Goal: Information Seeking & Learning: Learn about a topic

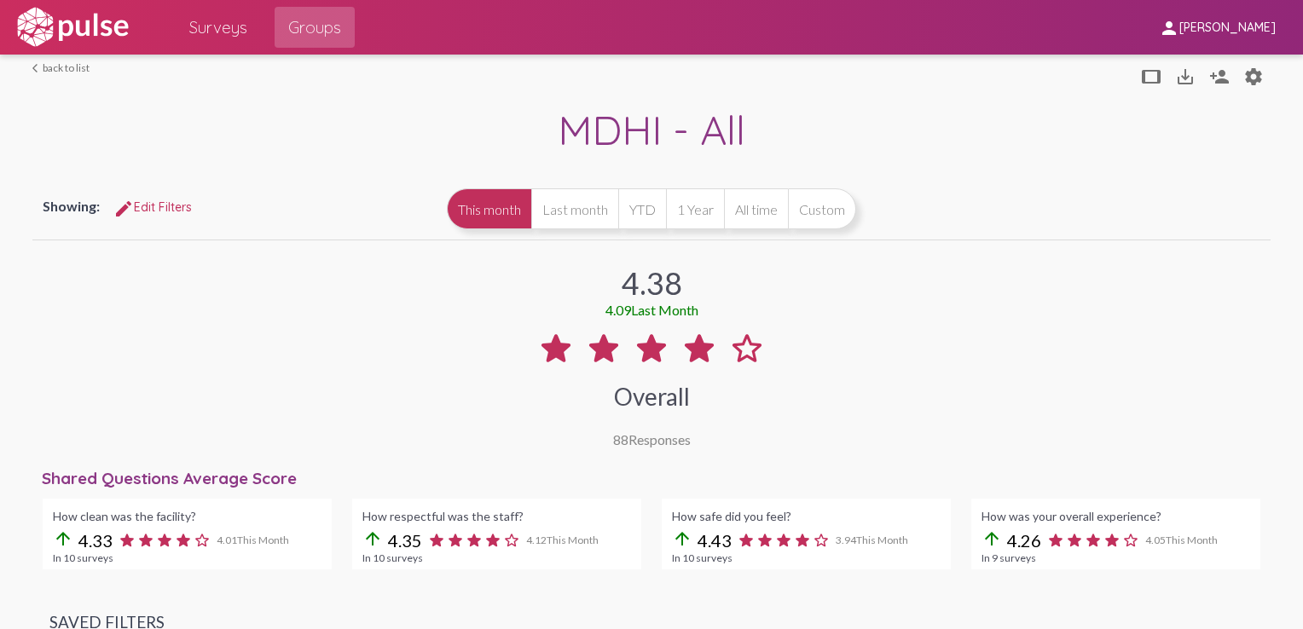
scroll to position [1331, 0]
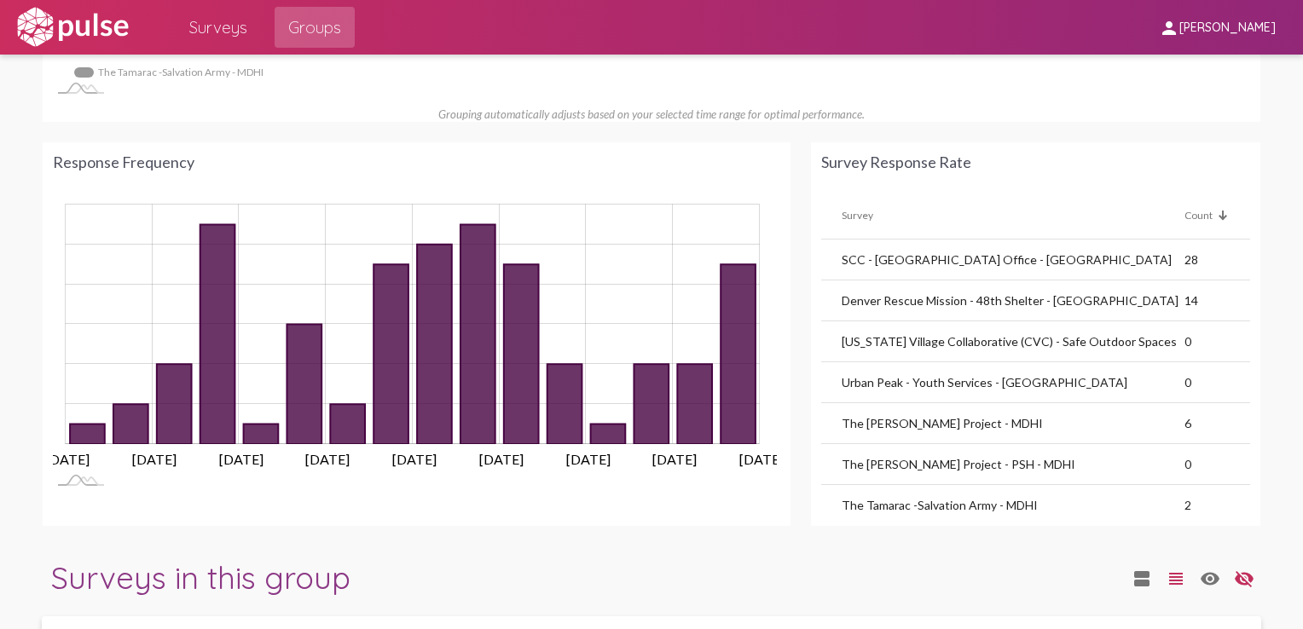
click at [198, 500] on div "Zoom Out L L [DATE] Sep [DATE] Sep [DATE] Sep [DATE] Sep [DATE] Sep [DATE] 100%…" at bounding box center [417, 356] width 728 height 329
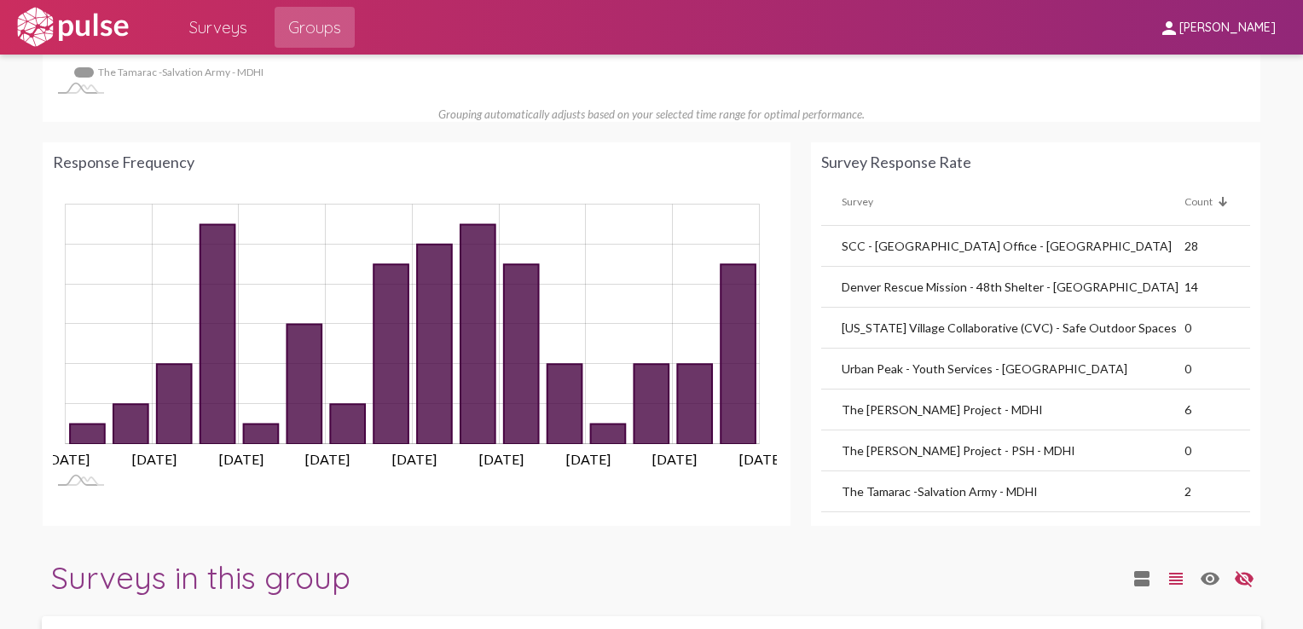
scroll to position [7, 0]
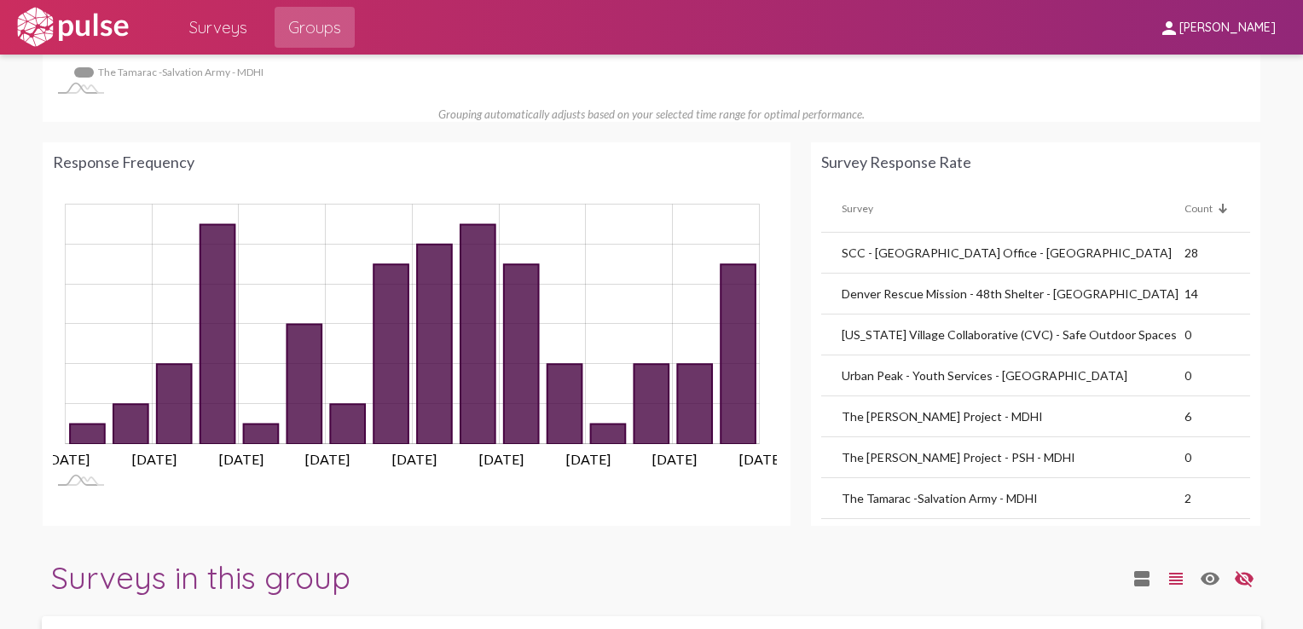
drag, startPoint x: 1222, startPoint y: 404, endPoint x: 1224, endPoint y: 381, distance: 23.1
click at [1224, 381] on tbody "SCC - [GEOGRAPHIC_DATA] Office - MDHI 28 Denver Rescue Mission - 48th Shelter -…" at bounding box center [1035, 437] width 429 height 409
drag, startPoint x: 1224, startPoint y: 381, endPoint x: 1267, endPoint y: 399, distance: 46.3
click at [1271, 399] on div at bounding box center [1287, 316] width 32 height 3185
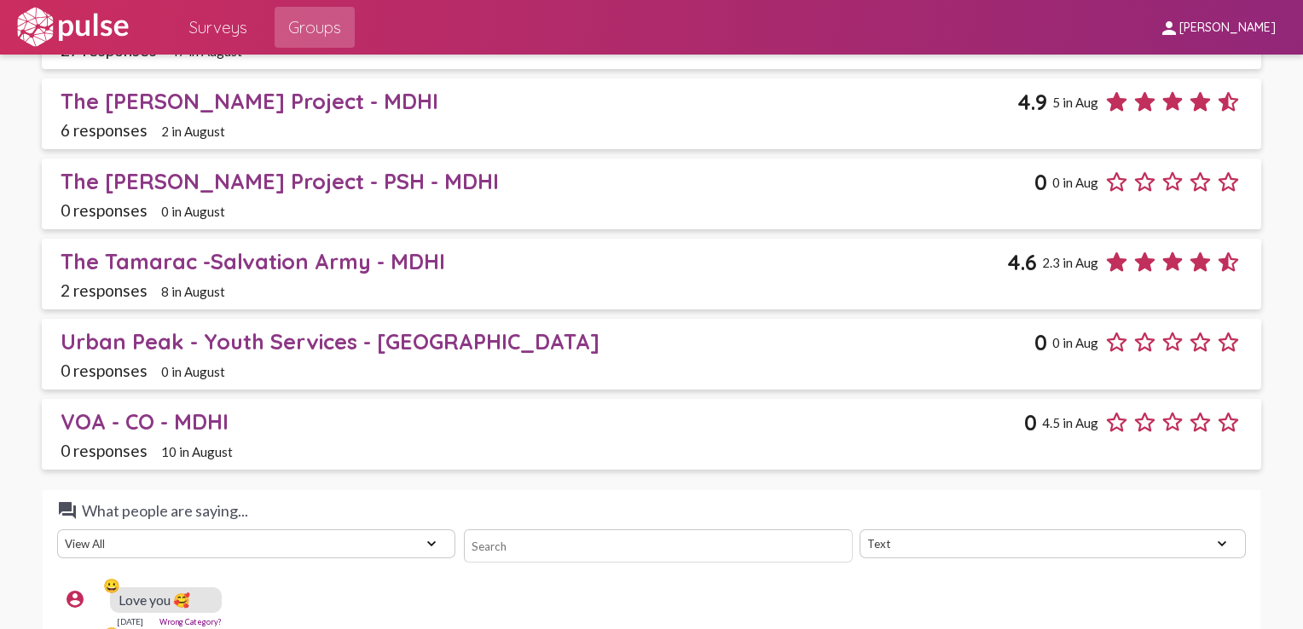
scroll to position [2274, 0]
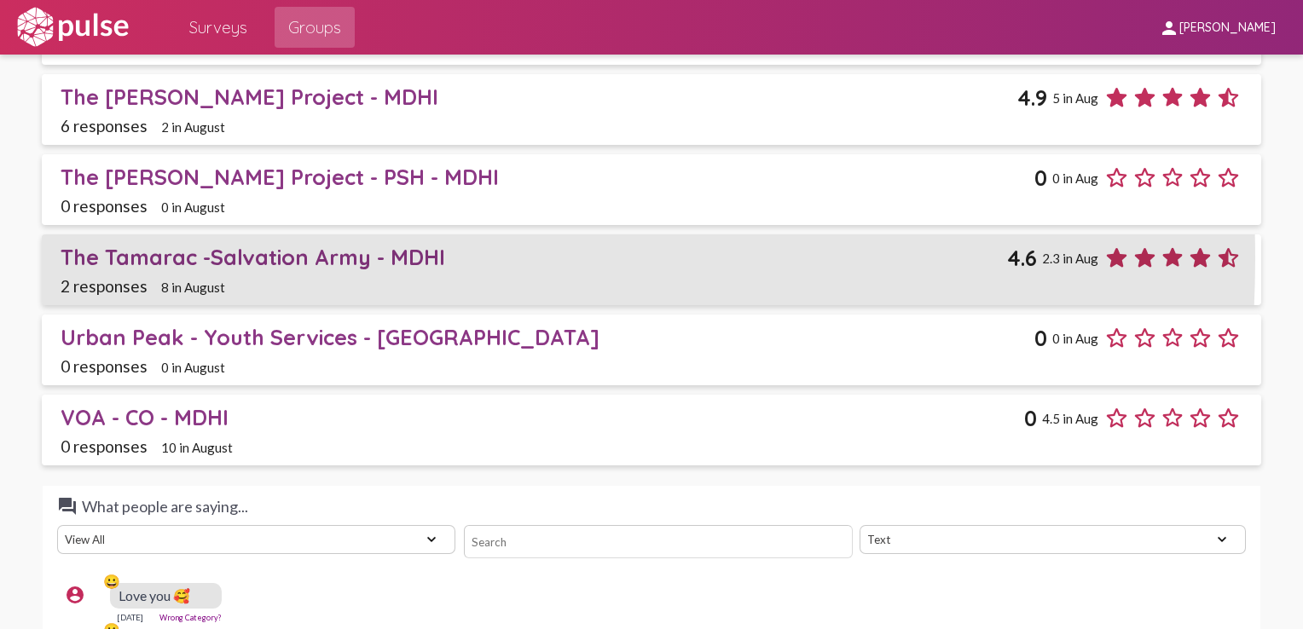
click at [242, 254] on div "The Tamarac -Salvation Army - MDHI" at bounding box center [534, 257] width 947 height 26
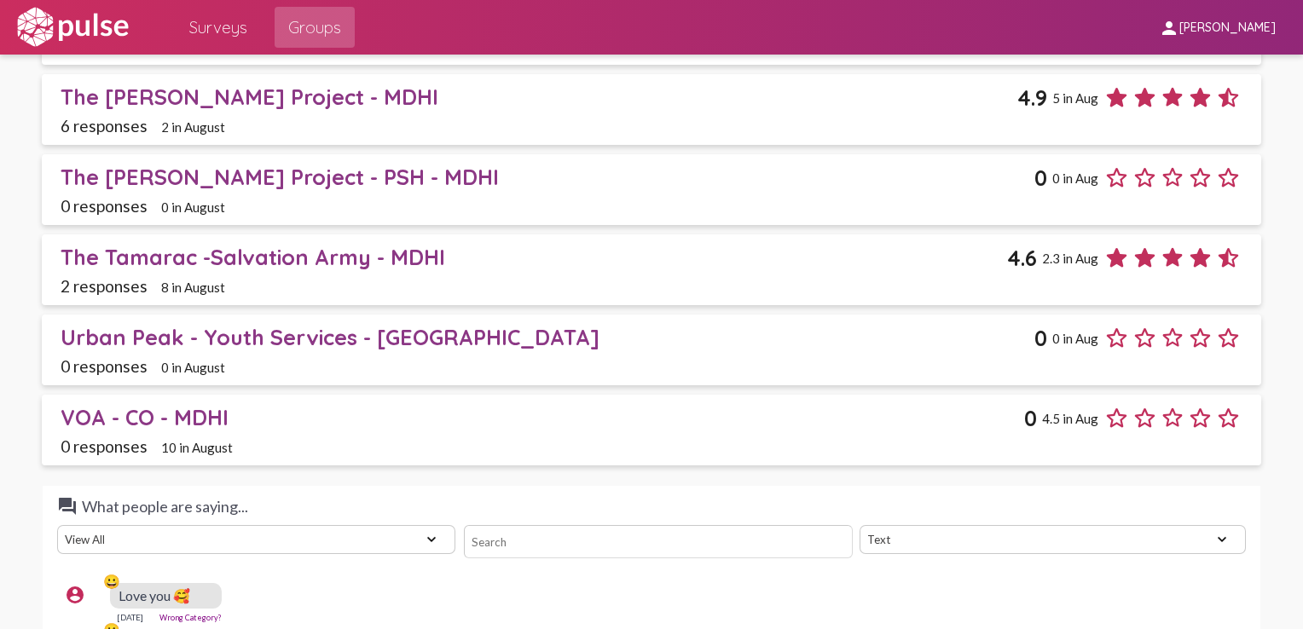
click at [242, 254] on div "The Tamarac -Salvation Army - MDHI" at bounding box center [534, 257] width 947 height 26
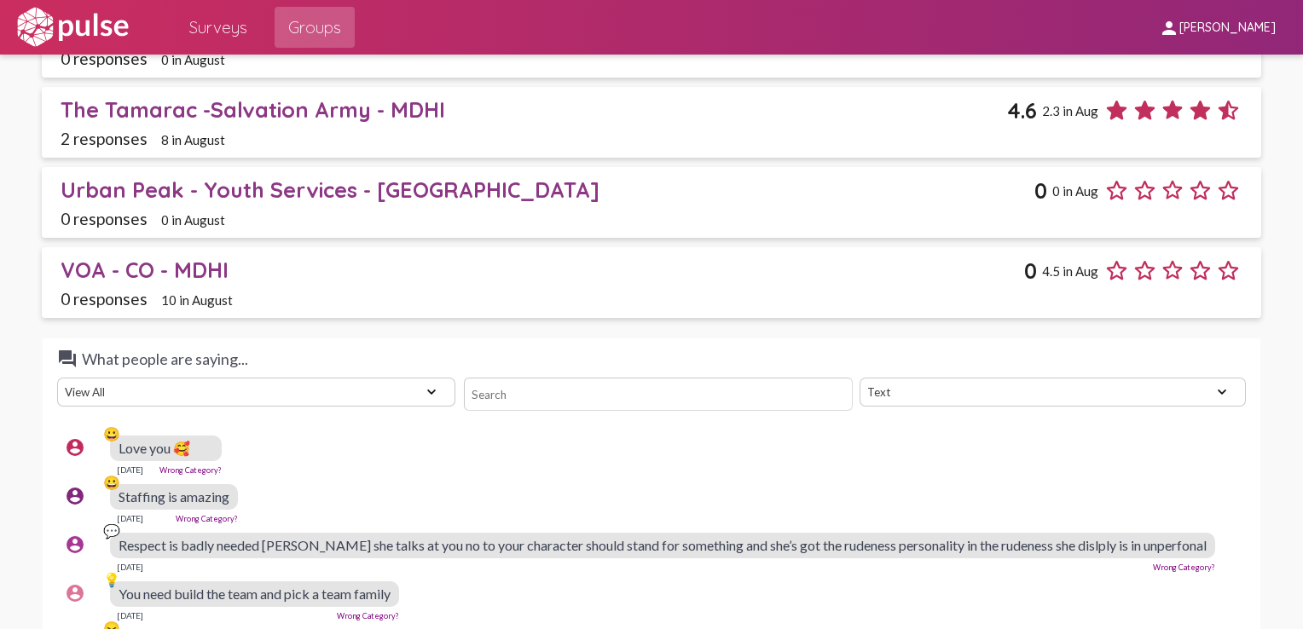
scroll to position [2604, 0]
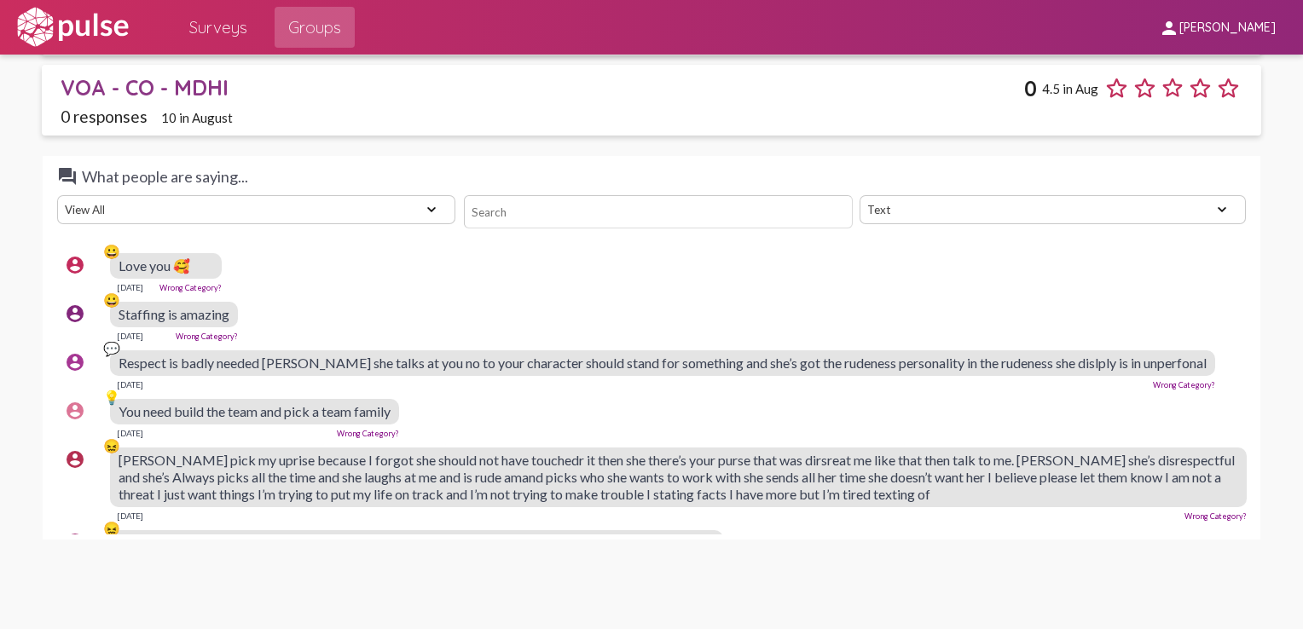
click at [429, 205] on select "View All Positive Neutral Negative Happy Meh Suggestions Angry Disgust Sadness …" at bounding box center [256, 209] width 398 height 29
click at [583, 267] on div "account_circle 😀 Love you 🥰 [DATE] Wrong Category?" at bounding box center [656, 273] width 1198 height 55
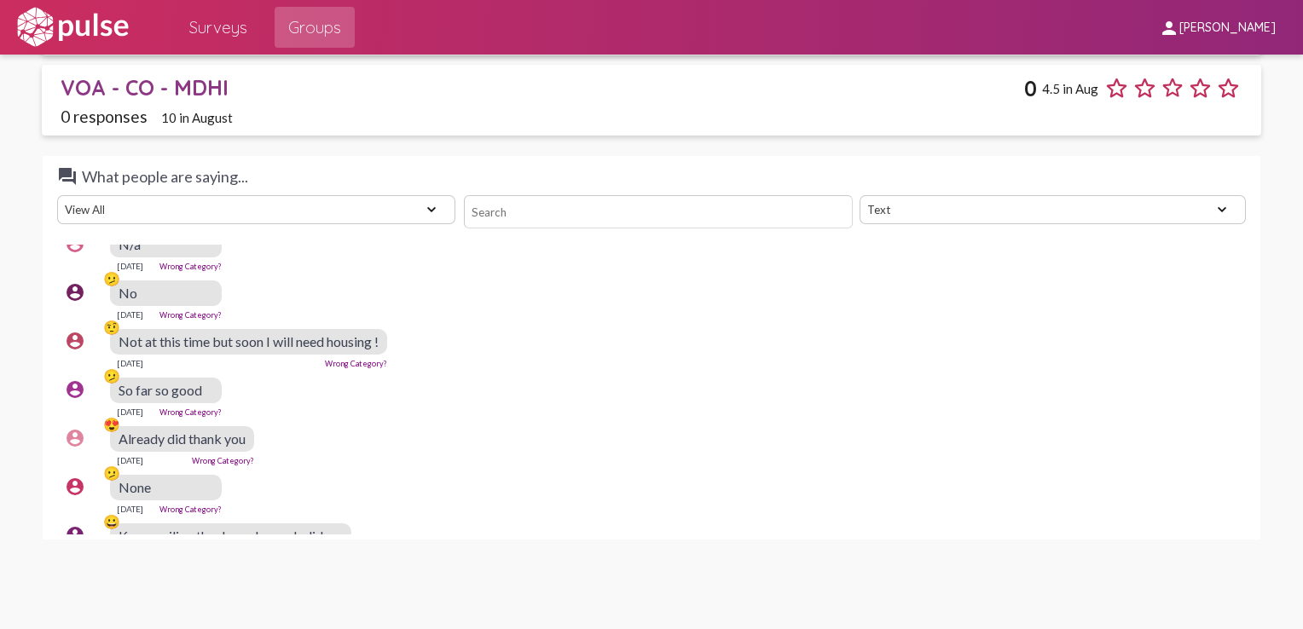
scroll to position [0, 0]
